Goal: Navigation & Orientation: Find specific page/section

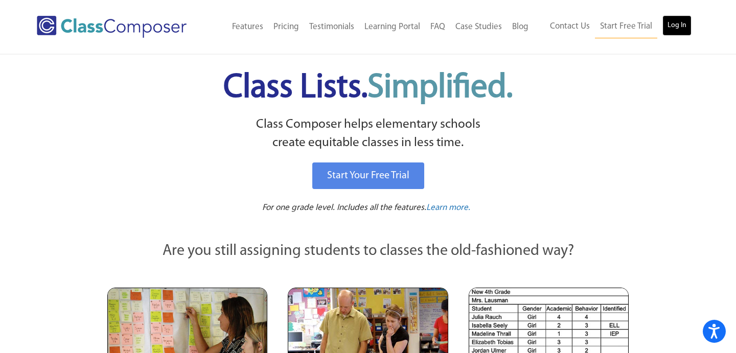
click at [668, 21] on link "Log In" at bounding box center [676, 25] width 29 height 20
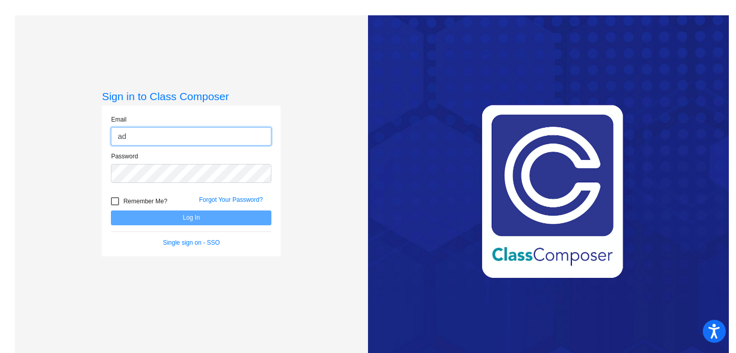
type input "adriana.baker@svusd.org"
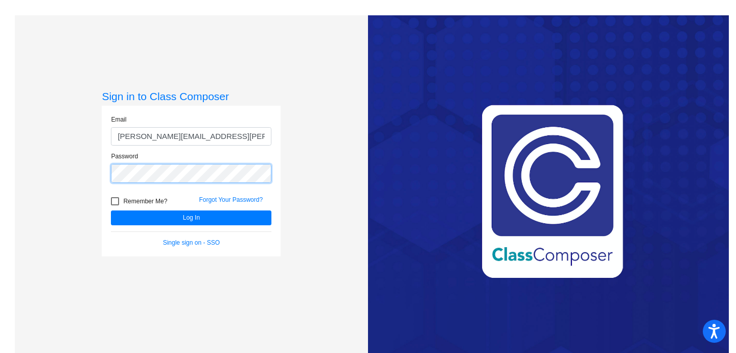
click at [111, 210] on button "Log In" at bounding box center [191, 217] width 160 height 15
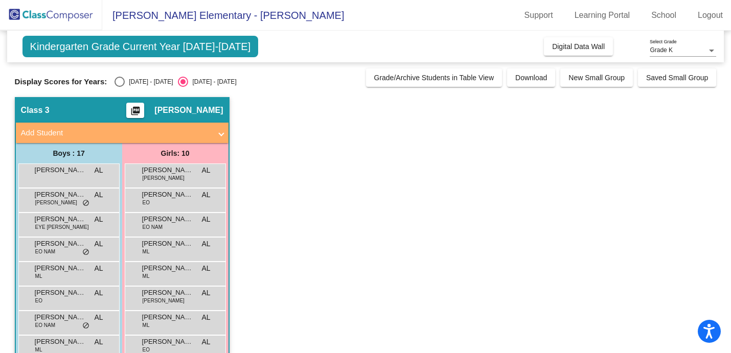
click at [125, 80] on div "2024 - 2025" at bounding box center [149, 81] width 48 height 9
click at [120, 87] on input "2024 - 2025" at bounding box center [119, 87] width 1 height 1
radio input "true"
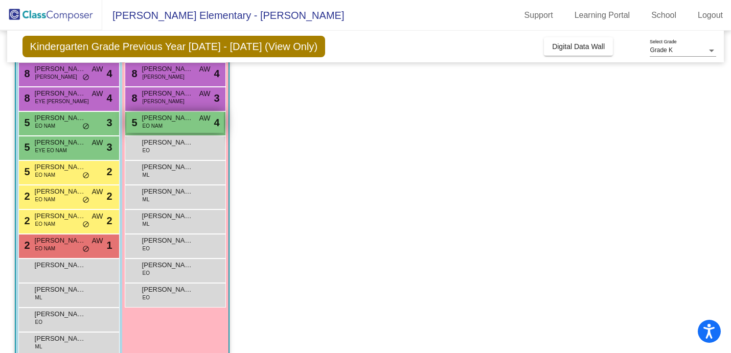
scroll to position [102, 0]
